Goal: Check status: Check status

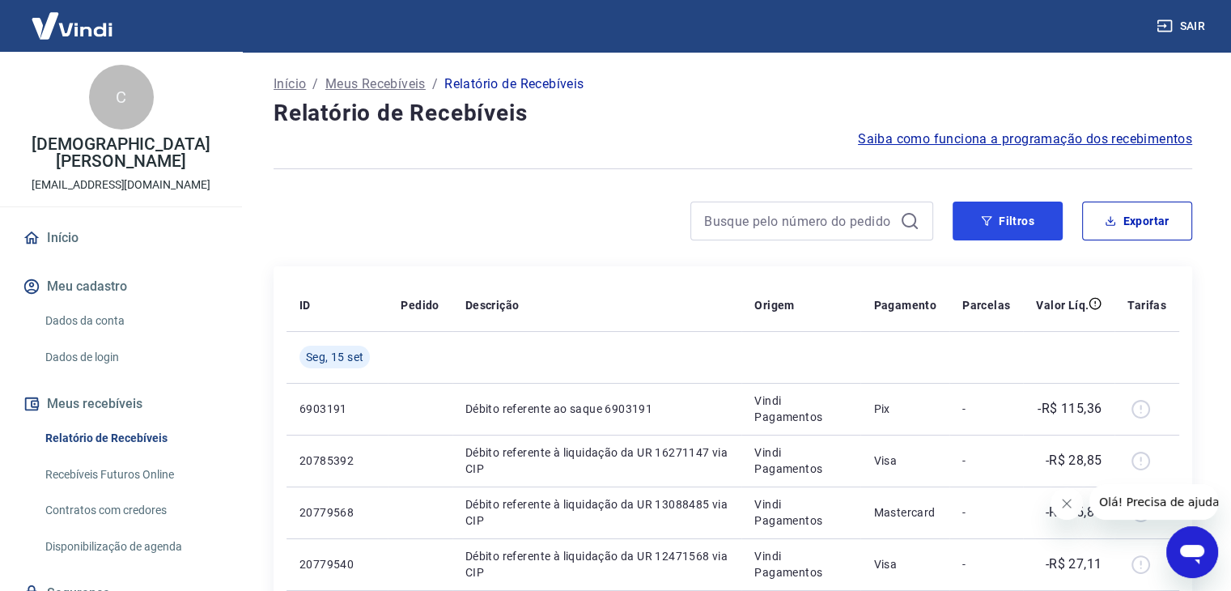
click at [1002, 235] on button "Filtros" at bounding box center [1007, 220] width 110 height 39
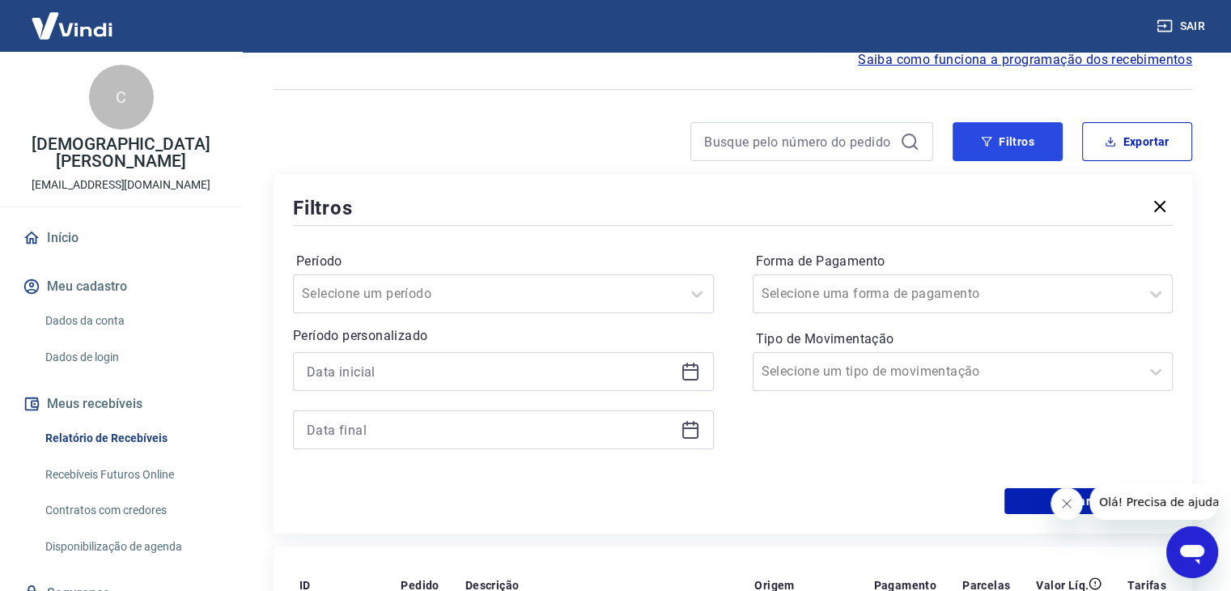
scroll to position [81, 0]
click at [1166, 190] on div "Filtros Período Selecione um período Período personalizado Forma de Pagamento S…" at bounding box center [732, 351] width 918 height 359
click at [1163, 200] on icon "button" at bounding box center [1159, 204] width 11 height 11
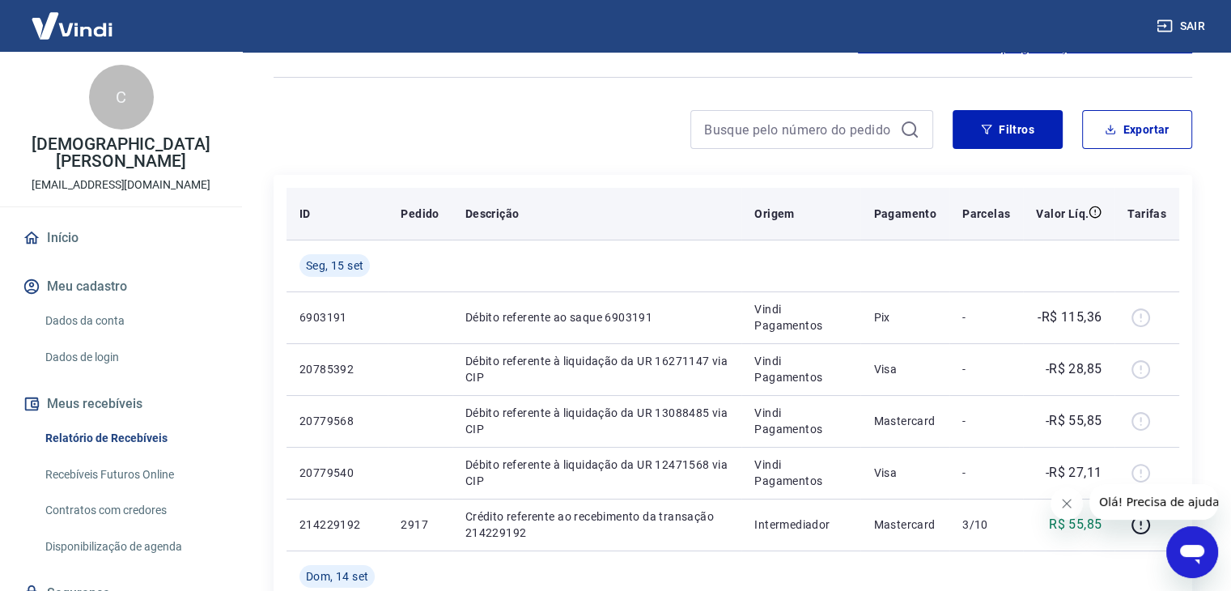
scroll to position [0, 0]
